Goal: Information Seeking & Learning: Learn about a topic

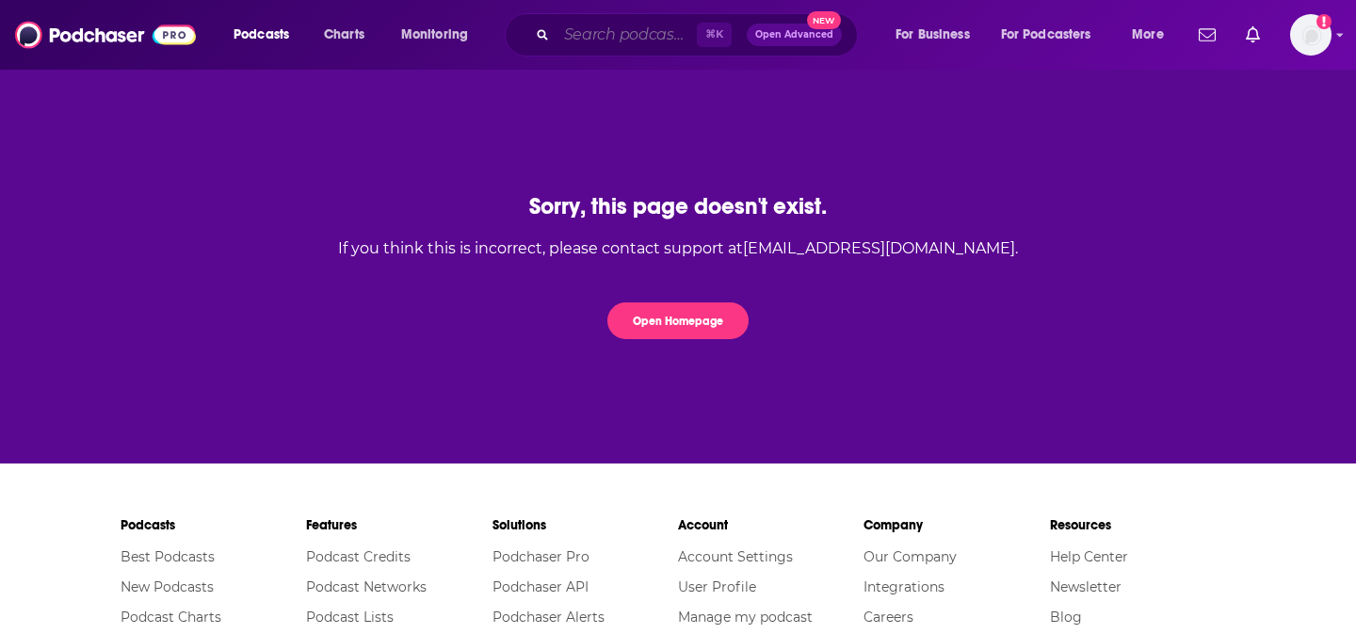
click at [568, 37] on input "Search podcasts, credits, & more..." at bounding box center [626, 35] width 140 height 30
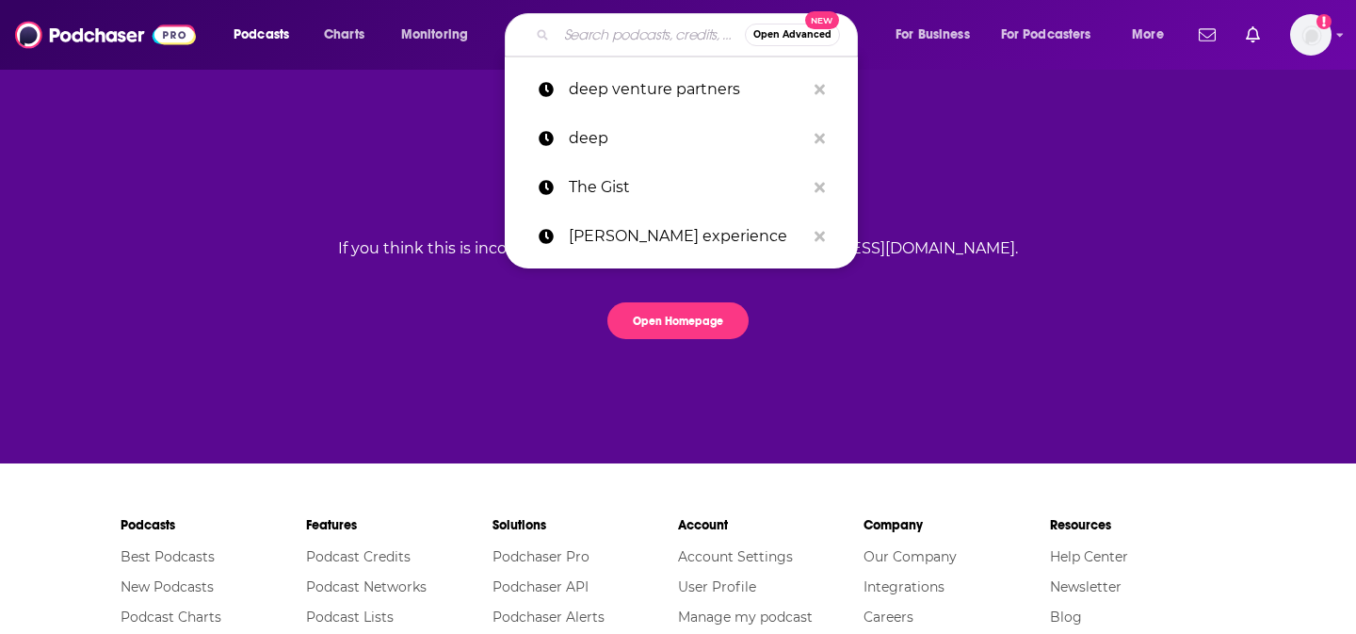
paste input "Thought Sparks"
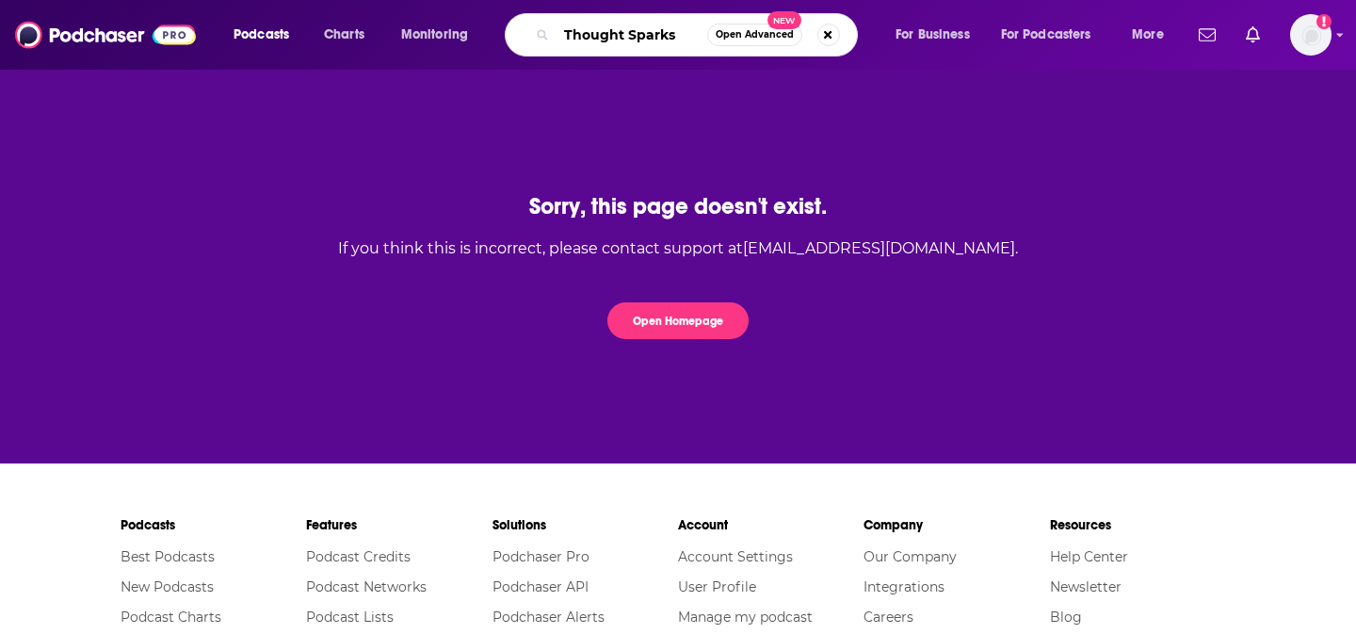
type input "Thought Sparks"
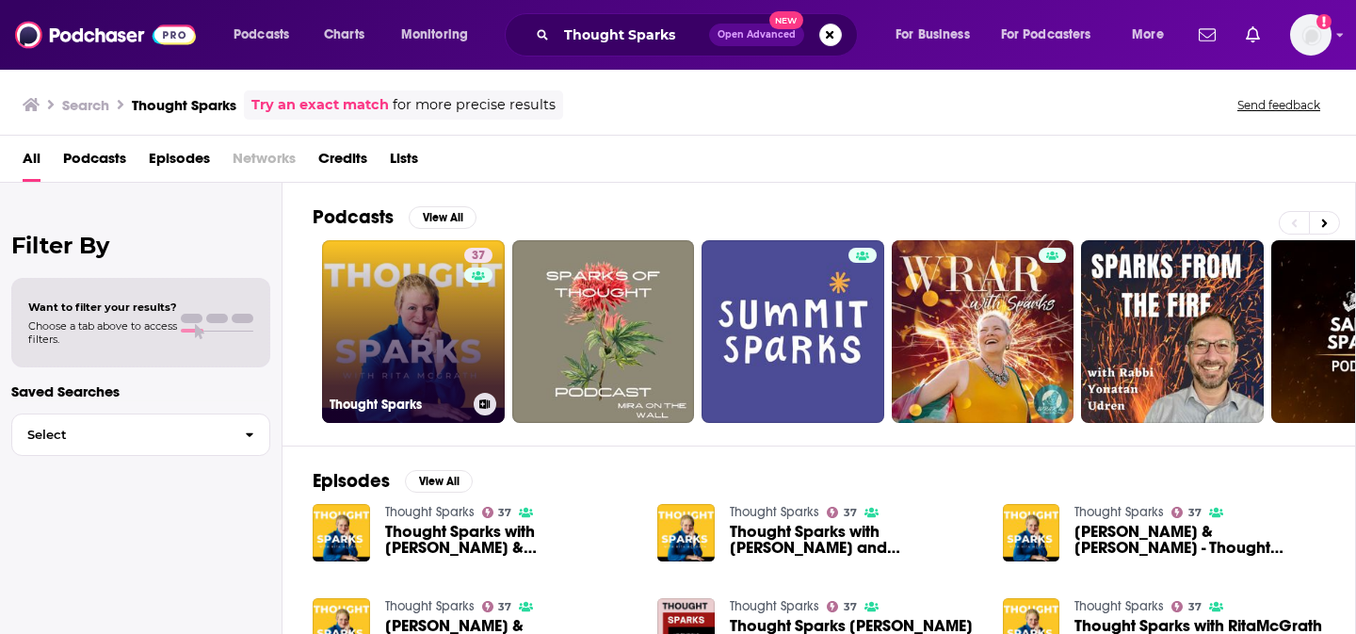
click at [402, 307] on link "37 Thought Sparks" at bounding box center [413, 331] width 183 height 183
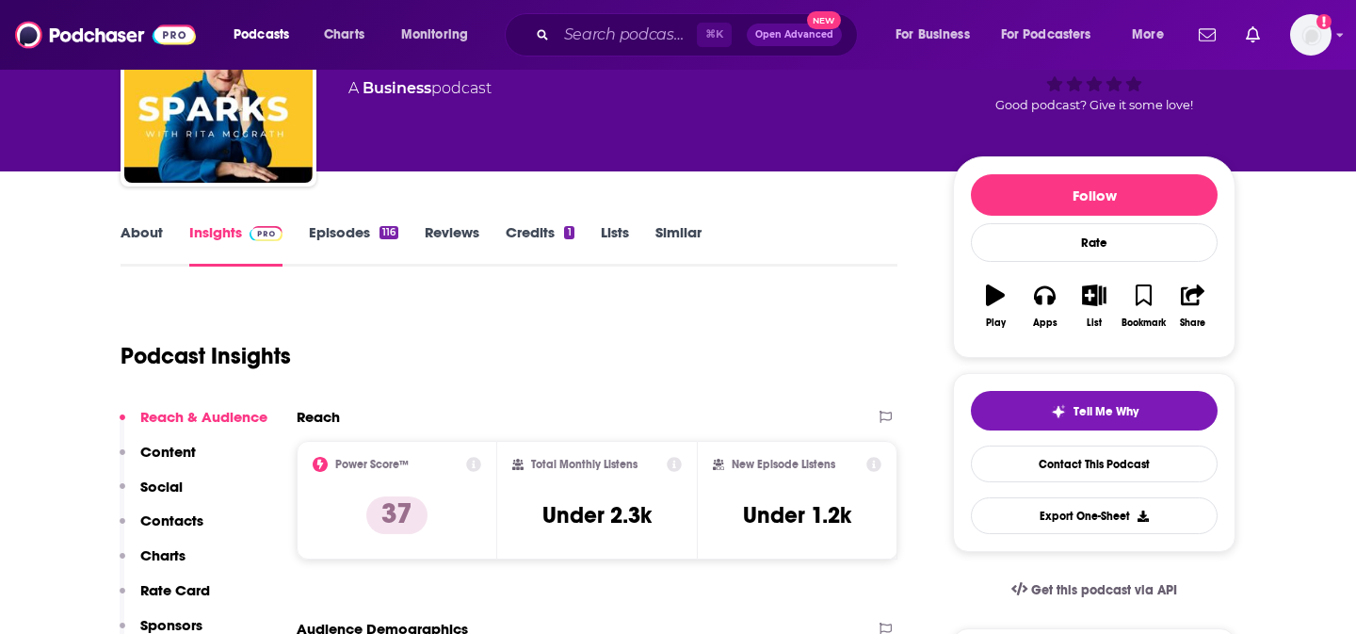
scroll to position [165, 0]
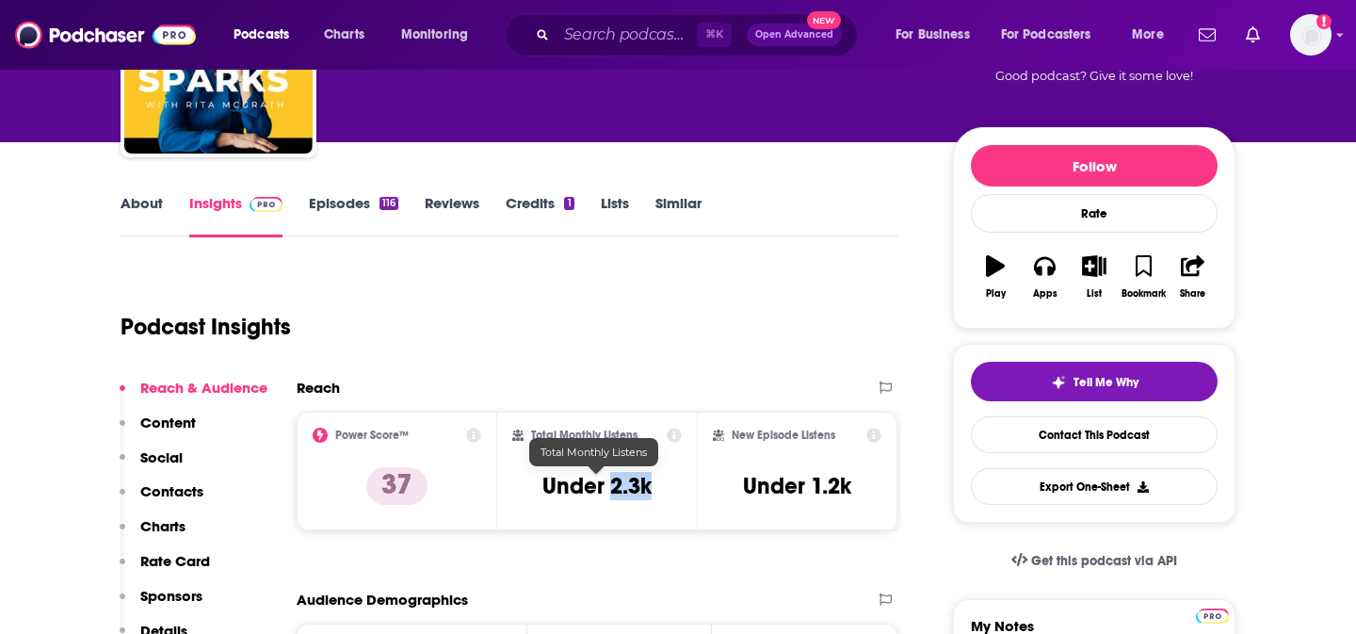
drag, startPoint x: 656, startPoint y: 486, endPoint x: 610, endPoint y: 485, distance: 46.1
click at [610, 485] on div "Total Monthly Listens Under 2.3k" at bounding box center [597, 470] width 170 height 87
copy h3 "2.3k"
